Goal: Information Seeking & Learning: Learn about a topic

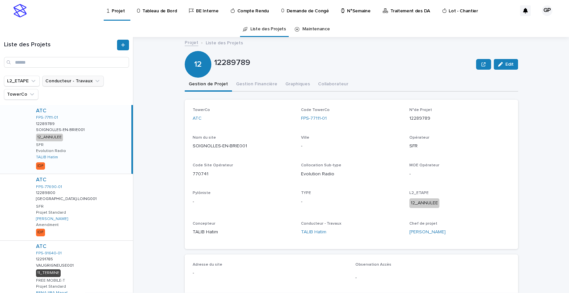
click at [65, 82] on button "Conducteur - Travaux" at bounding box center [72, 81] width 61 height 11
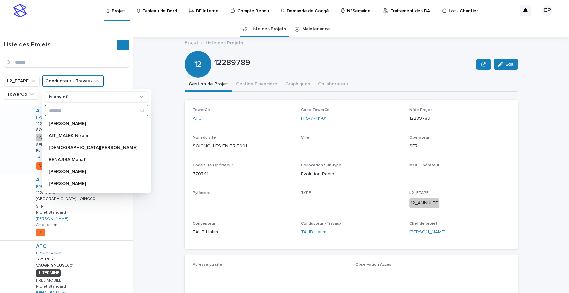
click at [71, 111] on input "Search" at bounding box center [96, 110] width 103 height 11
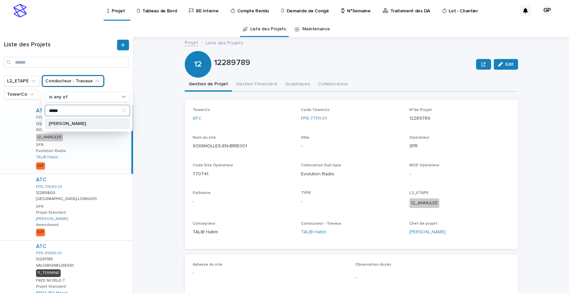
type input "*****"
click at [67, 124] on p "[PERSON_NAME]" at bounding box center [84, 123] width 71 height 5
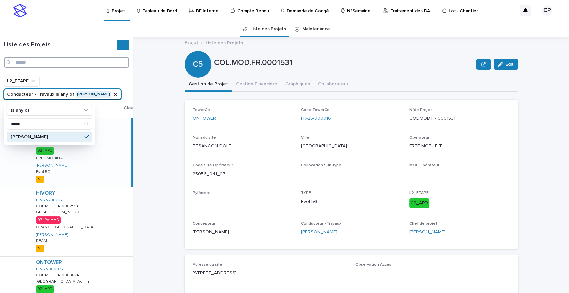
click at [24, 63] on input "Search" at bounding box center [66, 62] width 125 height 11
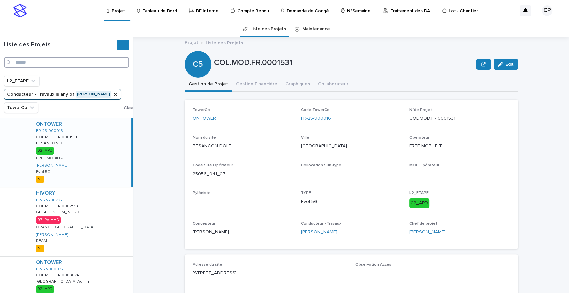
paste input "**********"
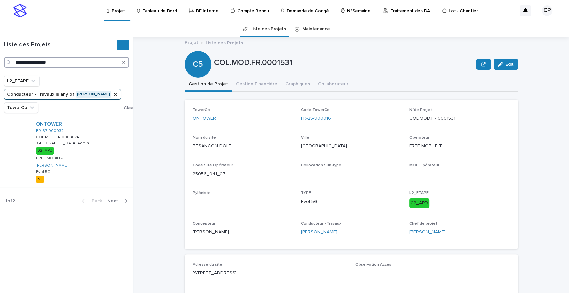
type input "**********"
click at [43, 151] on div "02_APD" at bounding box center [45, 150] width 18 height 7
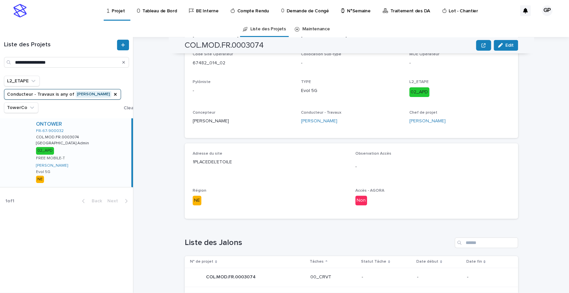
scroll to position [74, 0]
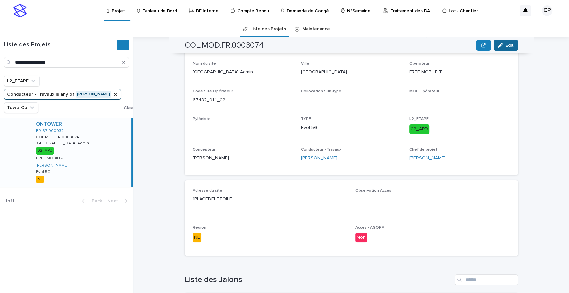
click at [502, 47] on button "Edit" at bounding box center [506, 45] width 24 height 11
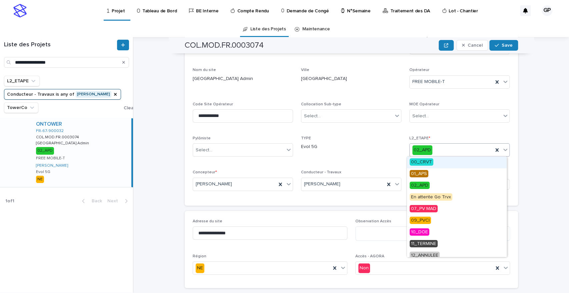
click at [504, 150] on icon at bounding box center [505, 149] width 7 height 7
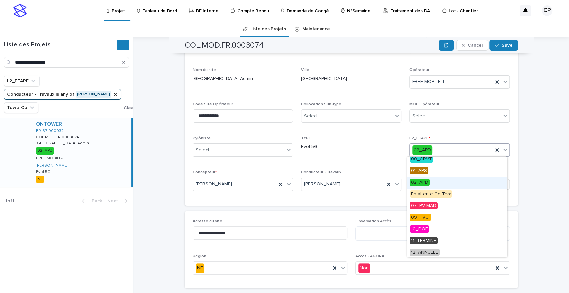
scroll to position [0, 0]
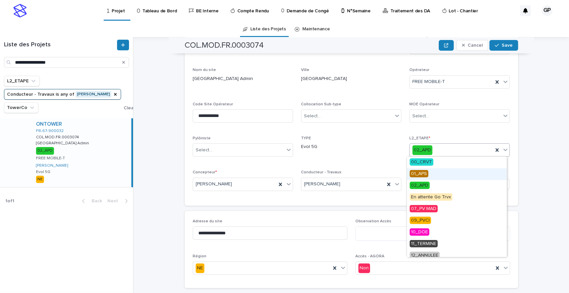
click at [541, 186] on div "**********" at bounding box center [355, 165] width 428 height 256
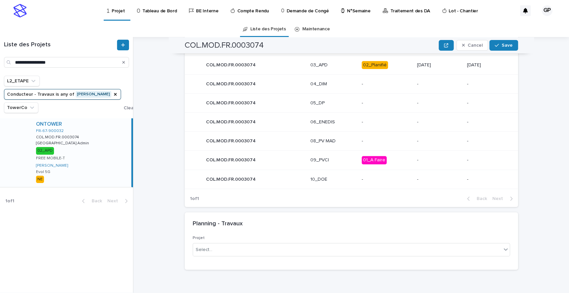
scroll to position [320, 0]
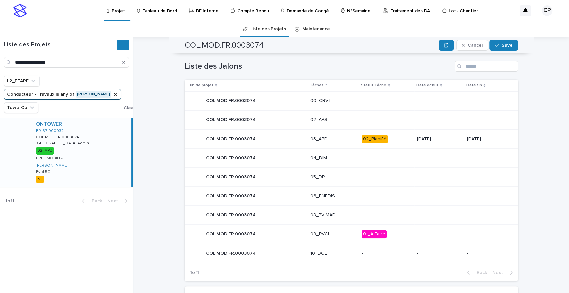
click at [364, 139] on div "02_Planifié" at bounding box center [375, 139] width 26 height 8
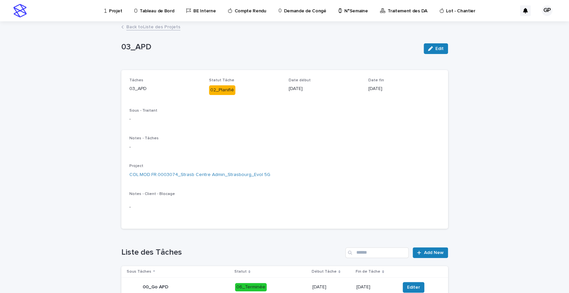
click at [154, 29] on link "Back to Liste des Projets" at bounding box center [153, 27] width 54 height 8
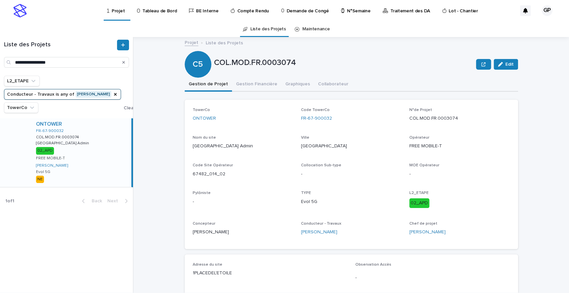
click at [151, 10] on p "Tableau de Bord" at bounding box center [159, 7] width 34 height 14
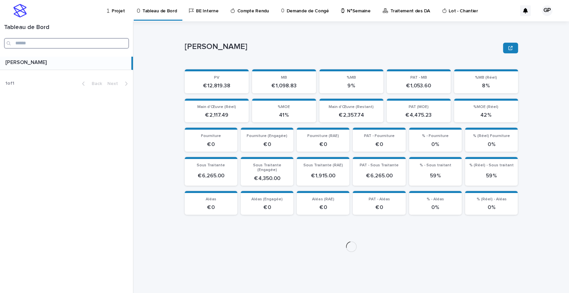
click at [81, 42] on input "Search" at bounding box center [66, 43] width 125 height 11
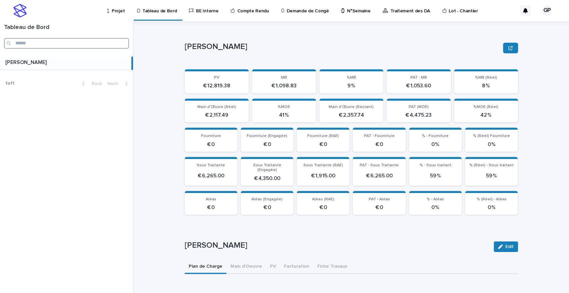
paste input "**********"
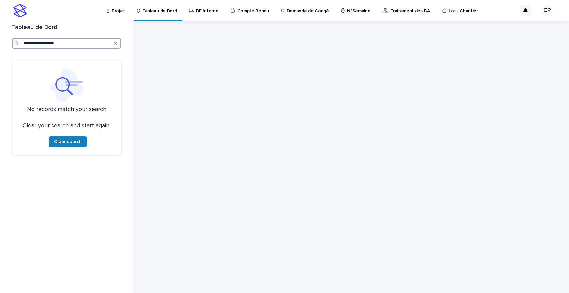
type input "**********"
click at [116, 45] on button "Search" at bounding box center [115, 43] width 3 height 11
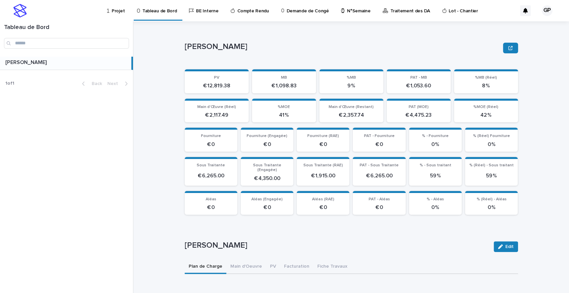
click at [114, 9] on p "Projet" at bounding box center [118, 7] width 13 height 14
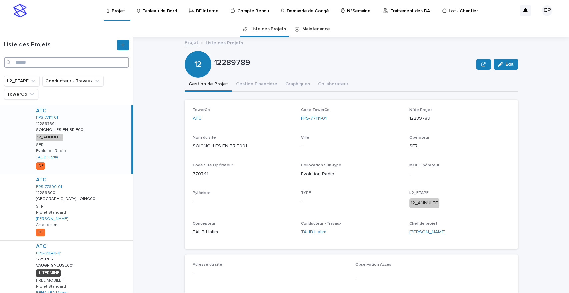
click at [42, 65] on input "Search" at bounding box center [66, 62] width 125 height 11
paste input "**********"
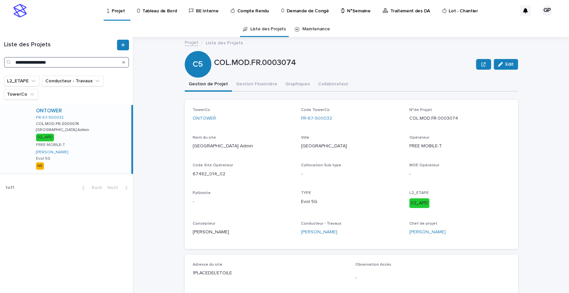
type input "**********"
click at [53, 114] on div "ONTOWER FR-67-900032 COL.MOD.FR.0003074 COL.MOD.FR.0003074 Strasb Centre [GEOGR…" at bounding box center [81, 139] width 101 height 69
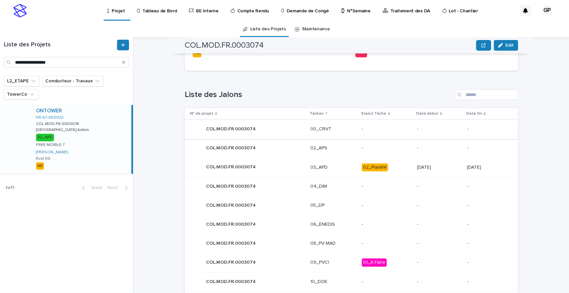
scroll to position [296, 0]
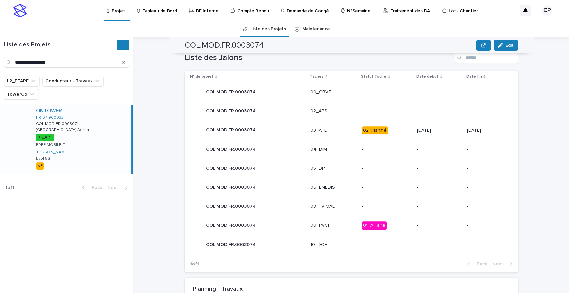
click at [368, 131] on div "02_Planifié" at bounding box center [375, 130] width 26 height 8
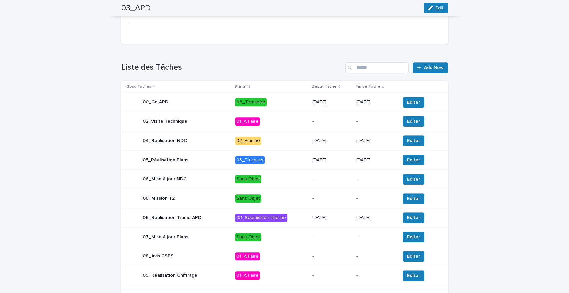
scroll to position [234, 0]
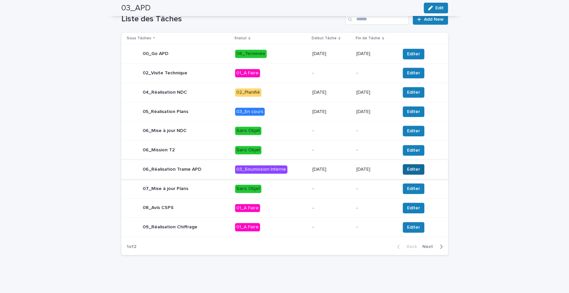
click at [407, 170] on span "Editer" at bounding box center [413, 169] width 13 height 7
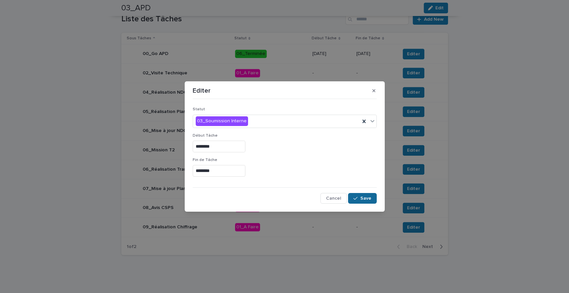
click at [360, 198] on div "button" at bounding box center [357, 198] width 7 height 5
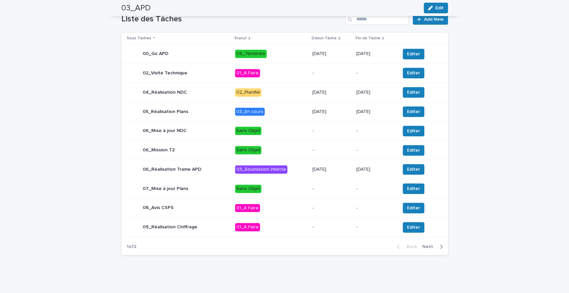
click at [426, 247] on span "Next" at bounding box center [430, 247] width 15 height 5
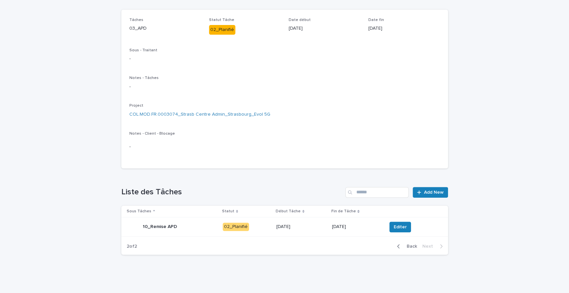
scroll to position [0, 0]
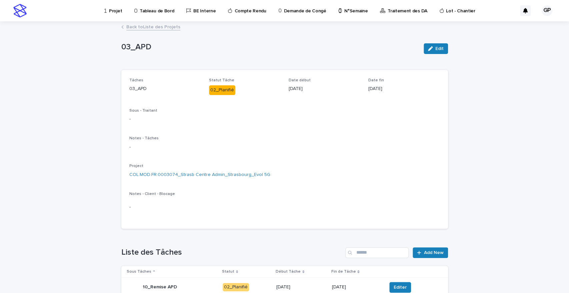
click at [147, 28] on link "Back to Liste des Projets" at bounding box center [153, 27] width 54 height 8
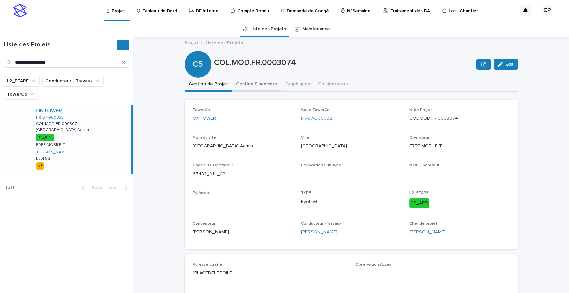
click at [245, 85] on button "Gestion Financière" at bounding box center [256, 85] width 49 height 14
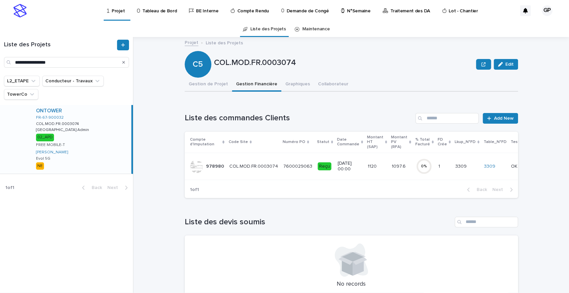
click at [156, 11] on p "Tableau de Bord" at bounding box center [159, 7] width 34 height 14
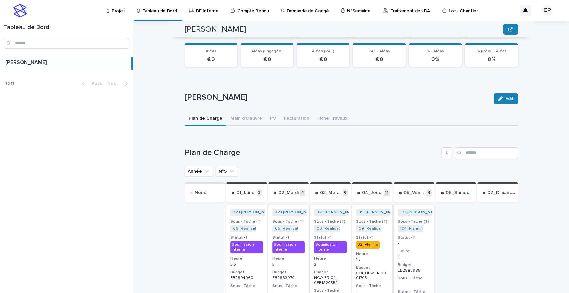
scroll to position [185, 0]
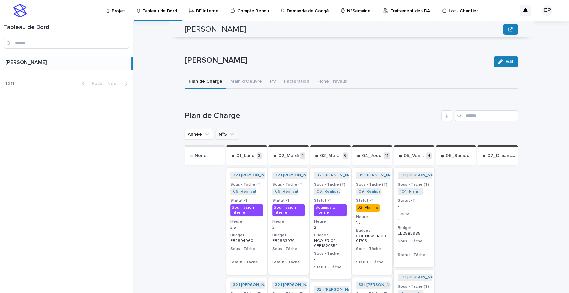
click at [221, 129] on button "N°S" at bounding box center [227, 134] width 22 height 11
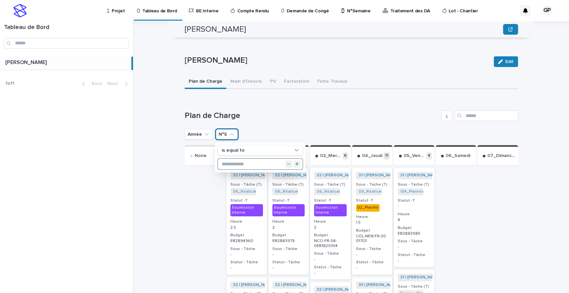
click at [222, 159] on input "text" at bounding box center [260, 164] width 85 height 11
type input "**"
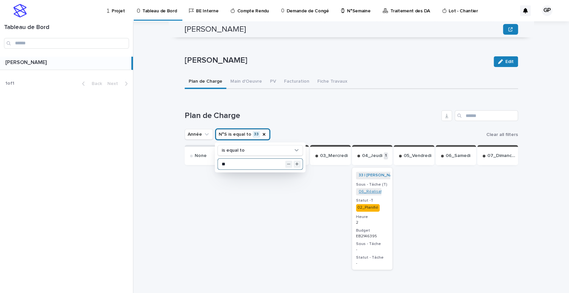
click at [371, 189] on link "06_Réalisation Trame APD_COM-FR-04-2146395" at bounding box center [405, 191] width 92 height 5
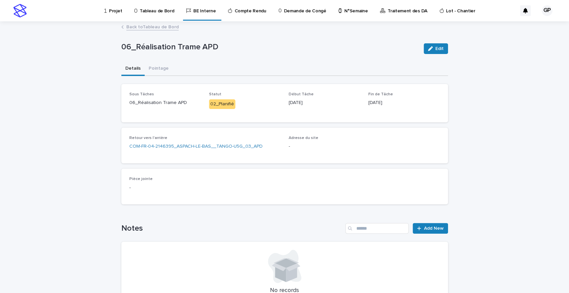
click at [133, 27] on link "Back to Tableau de Bord" at bounding box center [152, 27] width 52 height 8
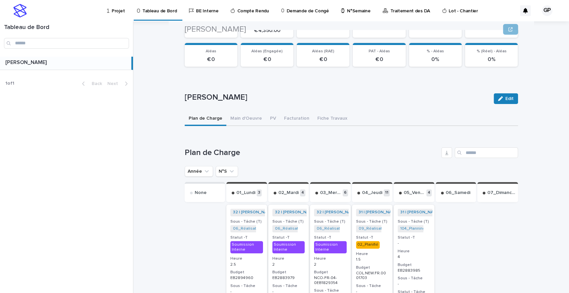
scroll to position [185, 0]
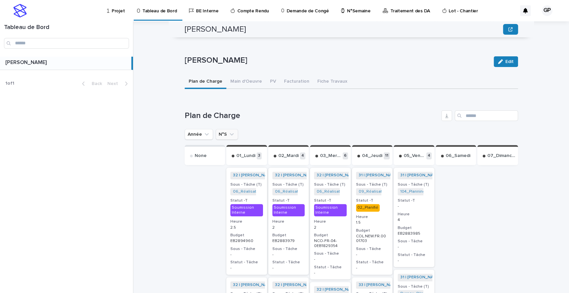
click at [217, 129] on button "N°S" at bounding box center [227, 134] width 22 height 11
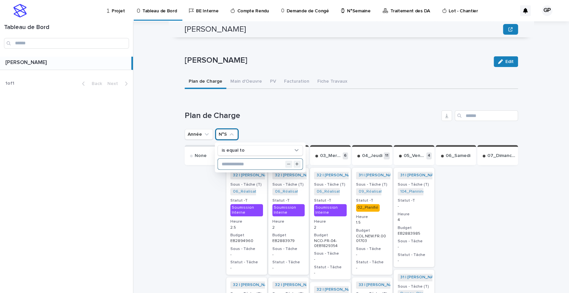
click at [229, 159] on input "text" at bounding box center [260, 164] width 85 height 11
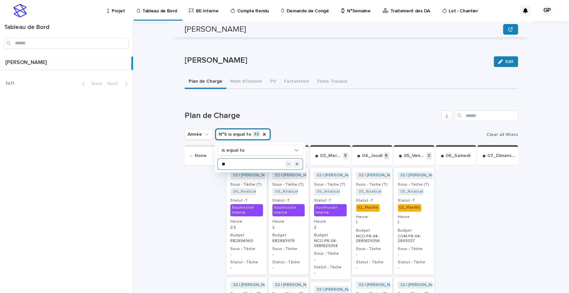
type input "**"
drag, startPoint x: 231, startPoint y: 127, endPoint x: 154, endPoint y: 212, distance: 114.3
click at [154, 212] on div "[PERSON_NAME] Sorry, there was an error saving your record. Please try again. P…" at bounding box center [355, 157] width 428 height 272
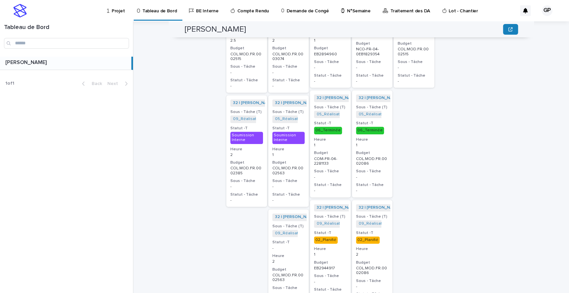
scroll to position [556, 0]
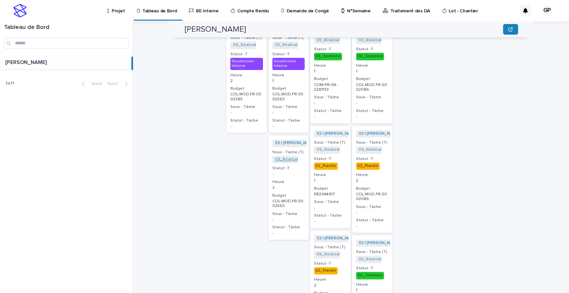
click at [278, 157] on link "09_Réalisation Chiffrage_COL.MOD.FR.0002563" at bounding box center [321, 159] width 93 height 5
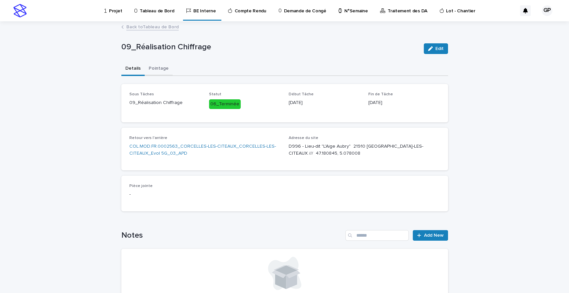
click at [155, 69] on button "Pointage" at bounding box center [159, 69] width 28 height 14
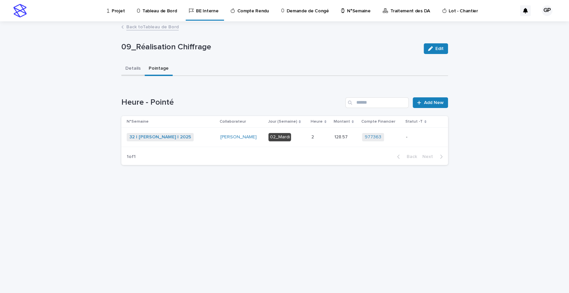
click at [131, 66] on button "Details" at bounding box center [132, 69] width 23 height 14
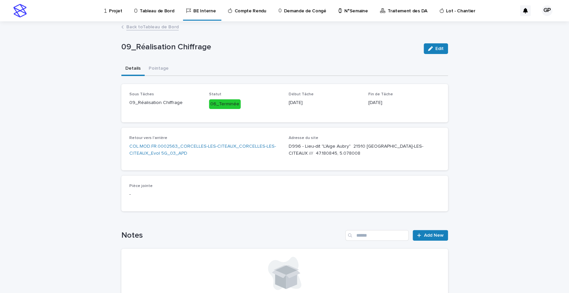
click at [127, 26] on link "Back to Tableau de Bord" at bounding box center [152, 27] width 52 height 8
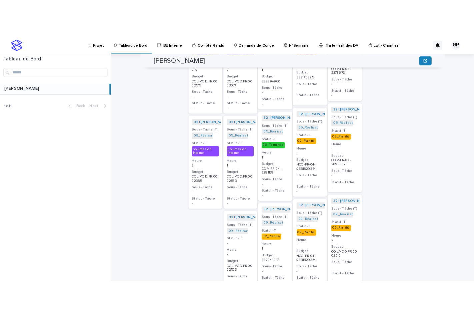
scroll to position [556, 0]
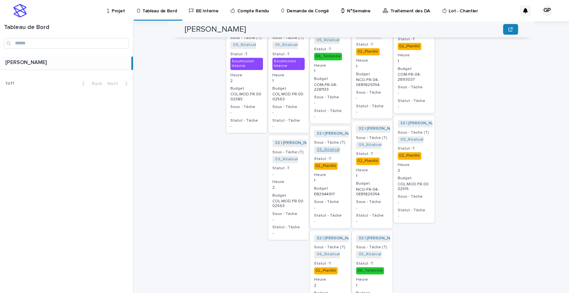
click at [325, 147] on link "09_Réalisation Chiffrage_COL.MOD.FR.0002754" at bounding box center [363, 149] width 92 height 5
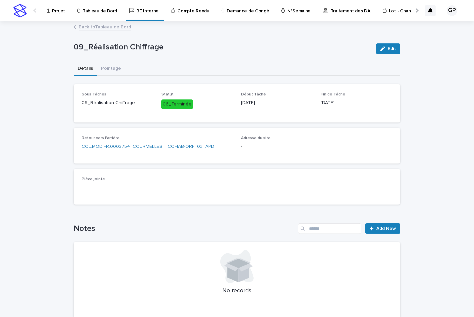
click at [81, 25] on link "Back to Tableau de Bord" at bounding box center [105, 27] width 52 height 8
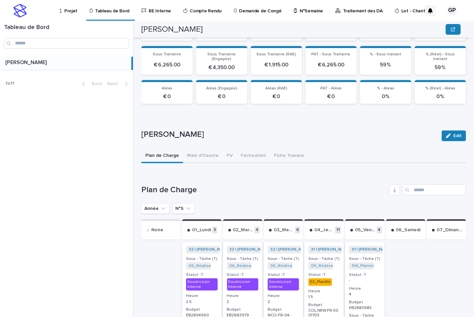
scroll to position [222, 0]
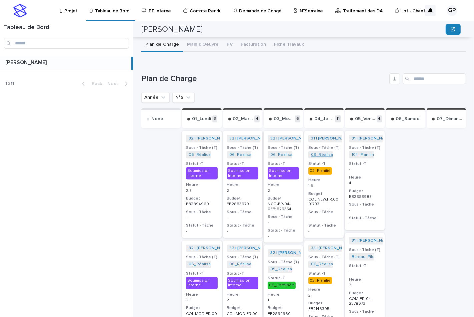
click at [321, 152] on link "09_Réalisation Chiffrage_COL.NEW.FR.0001703" at bounding box center [356, 154] width 91 height 5
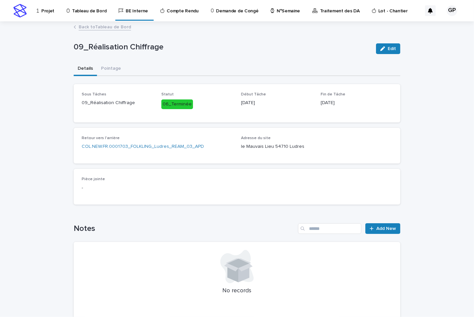
click at [82, 27] on link "Back to Tableau de Bord" at bounding box center [105, 27] width 52 height 8
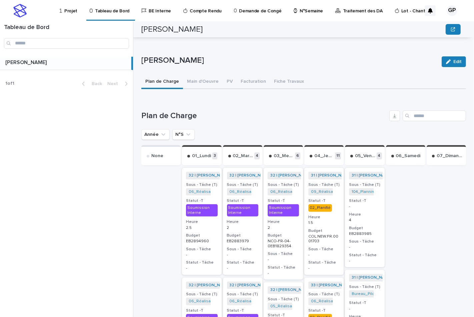
scroll to position [222, 0]
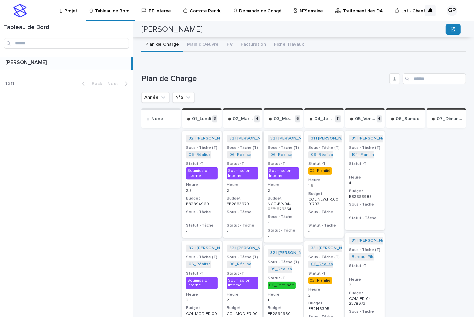
click at [319, 262] on link "06_Réalisation Trame APD_COM-FR-04-2146395" at bounding box center [357, 264] width 92 height 5
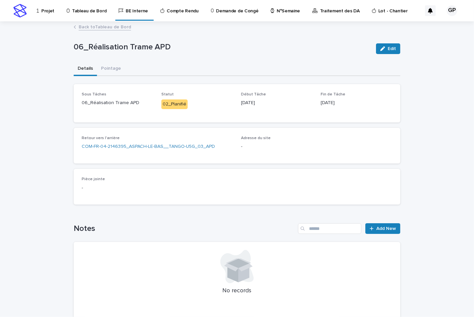
click at [79, 26] on link "Back to Tableau de Bord" at bounding box center [105, 27] width 52 height 8
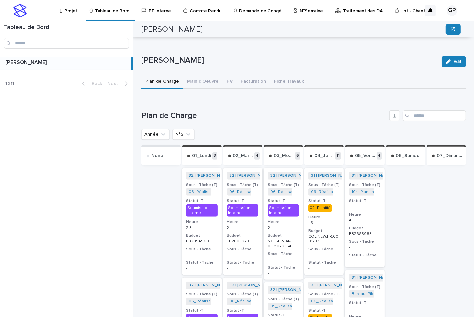
scroll to position [259, 0]
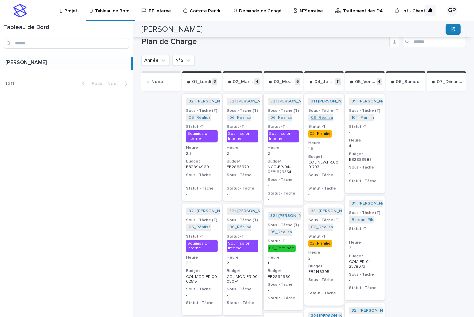
click at [317, 116] on link "09_Réalisation Chiffrage_COL.NEW.FR.0001703" at bounding box center [356, 117] width 91 height 5
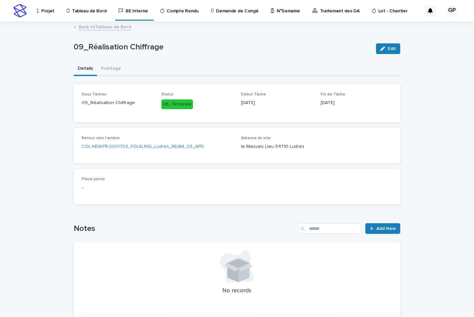
click at [90, 27] on link "Back to Tableau de Bord" at bounding box center [105, 27] width 52 height 8
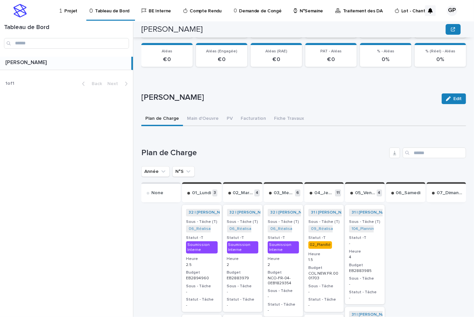
scroll to position [259, 0]
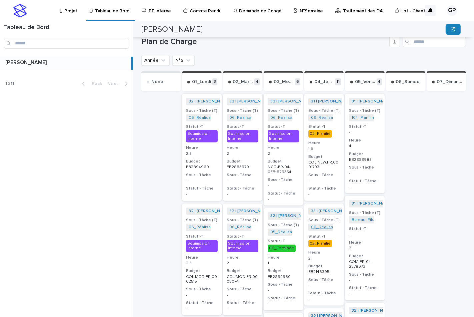
click at [319, 225] on link "06_Réalisation Trame APD_COM-FR-04-2146395" at bounding box center [357, 227] width 92 height 5
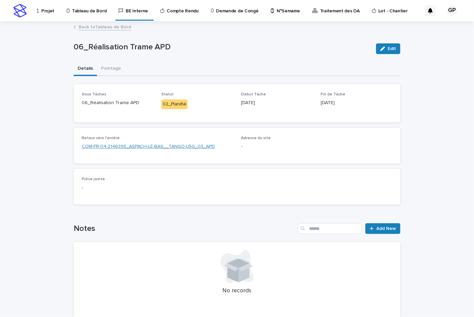
click at [121, 145] on link "COM-FR-04-2146395_ASPACH-LE-BAS__TANGO-U5G_03_APD" at bounding box center [148, 146] width 133 height 7
